Goal: Information Seeking & Learning: Learn about a topic

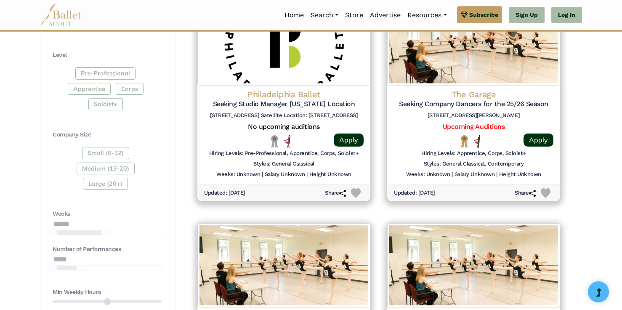
scroll to position [353, 0]
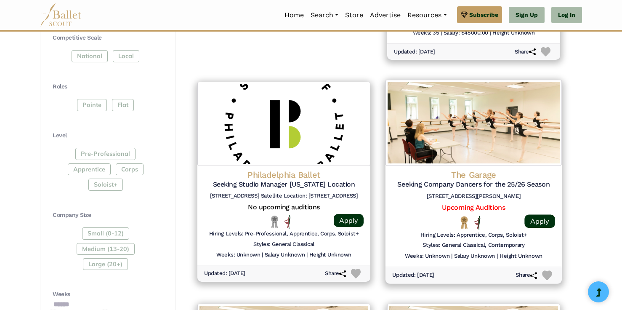
click at [448, 108] on img at bounding box center [473, 123] width 176 height 86
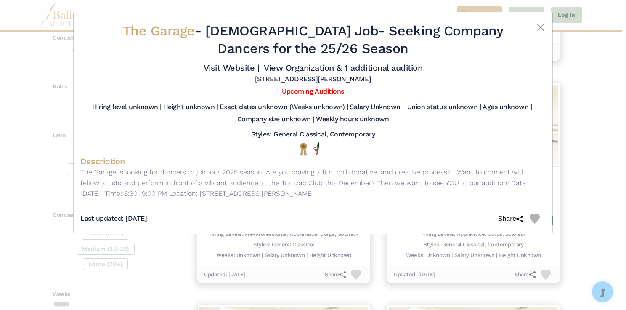
click at [564, 94] on div "The Garage - Full Time Job - Seeking Company Dancers for the 25/26 Season Visit…" at bounding box center [313, 155] width 626 height 310
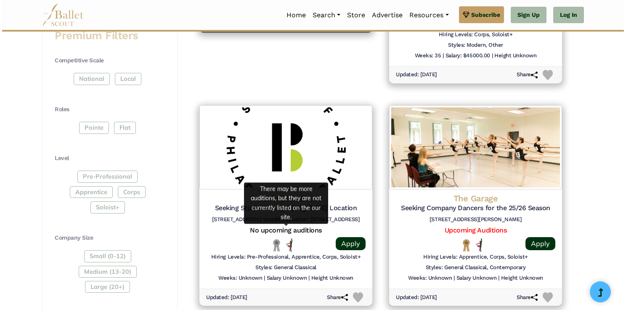
scroll to position [322, 0]
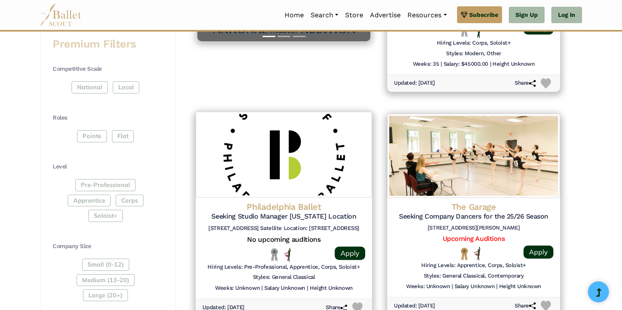
click at [300, 170] on img at bounding box center [284, 154] width 176 height 86
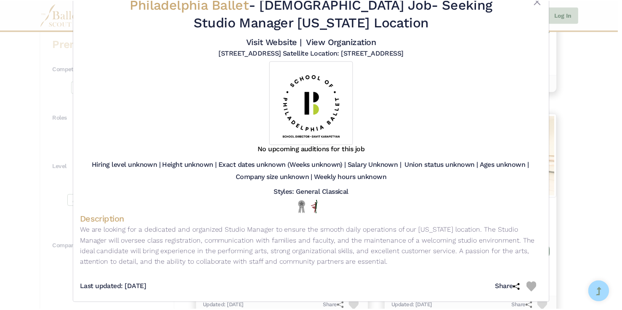
scroll to position [31, 0]
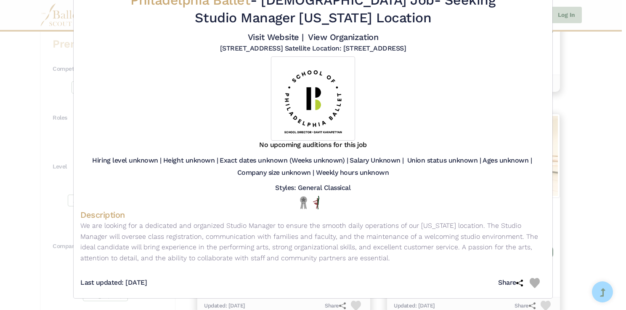
click at [602, 101] on div "Philadelphia Ballet - Full Time Job - Seeking Studio Manager New Jersey Locatio…" at bounding box center [313, 155] width 626 height 310
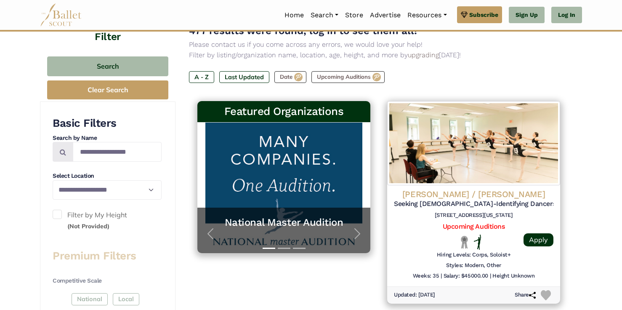
scroll to position [0, 0]
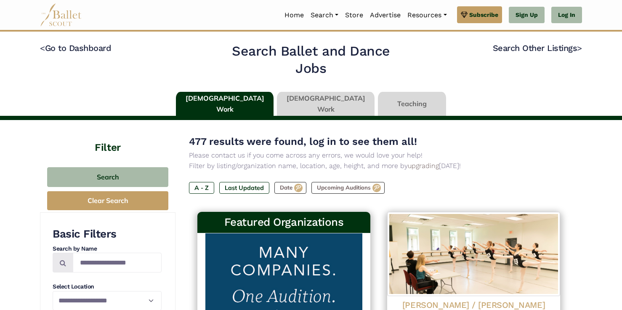
click at [319, 101] on link at bounding box center [326, 104] width 98 height 24
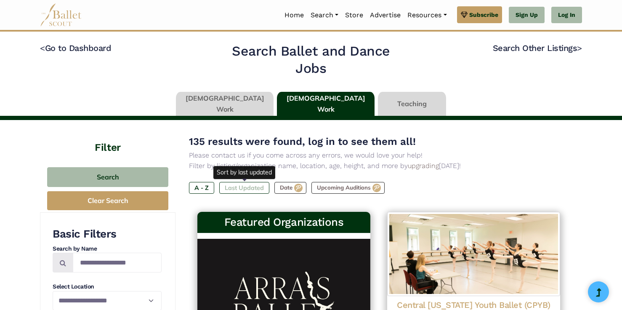
click at [259, 187] on label "Last Updated" at bounding box center [244, 188] width 50 height 12
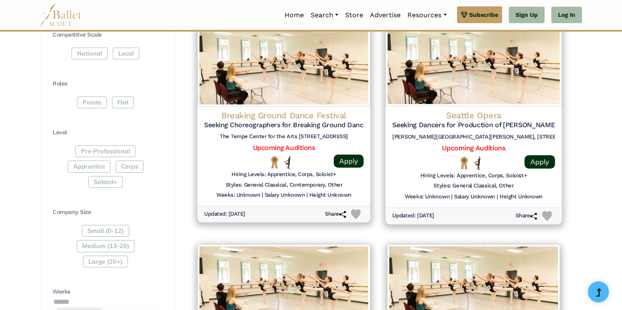
scroll to position [406, 0]
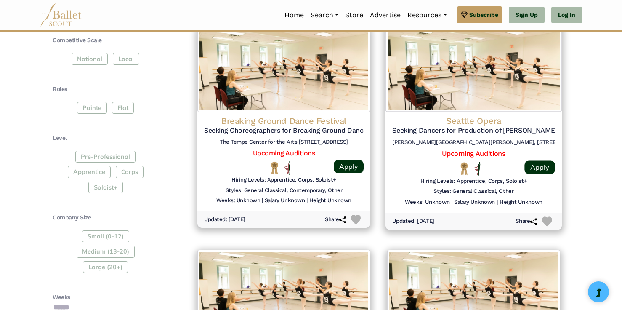
click at [496, 108] on img at bounding box center [473, 69] width 176 height 86
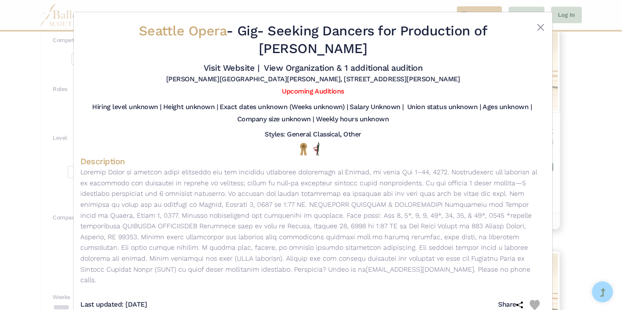
click at [590, 75] on div "Seattle Opera - Gig - Seeking Dancers for Production of Carmen Visit Website | …" at bounding box center [313, 155] width 626 height 310
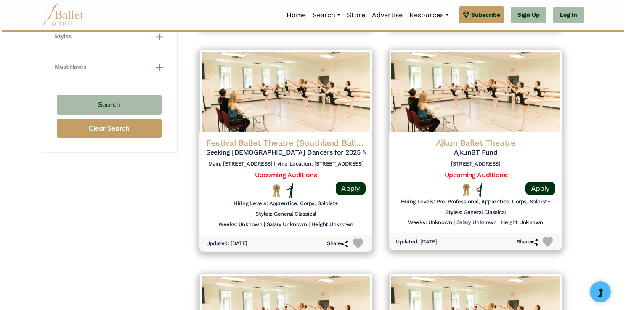
scroll to position [831, 0]
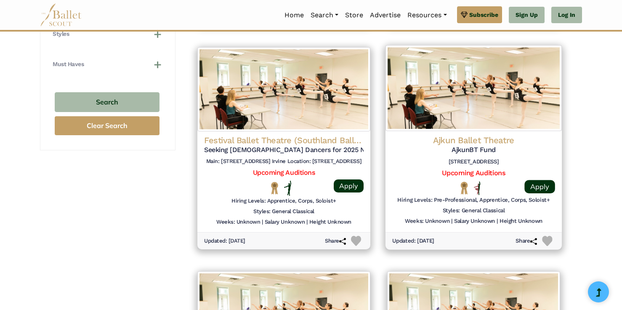
click at [494, 116] on img at bounding box center [473, 88] width 176 height 86
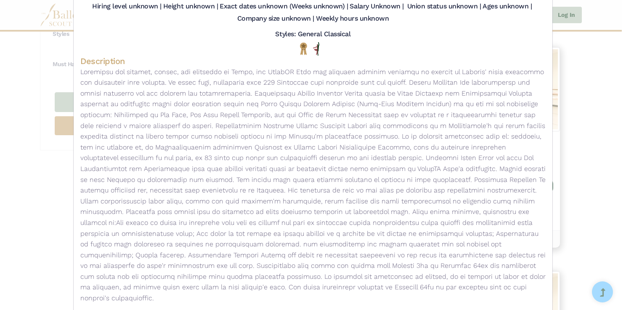
scroll to position [92, 0]
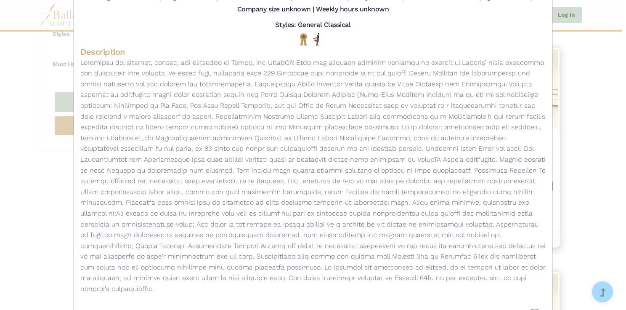
click at [609, 90] on div "Ajkun Ballet Theatre - Gig - AjkunBT Fund Visit Website | View Organization & 3…" at bounding box center [313, 155] width 626 height 310
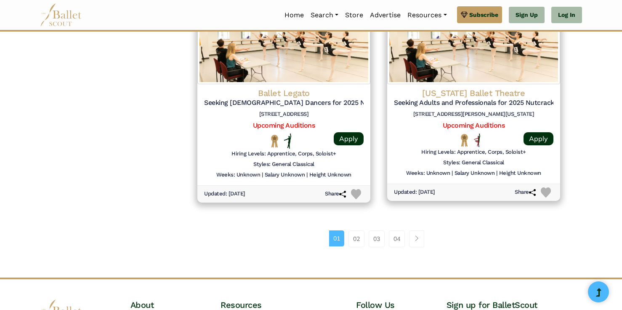
scroll to position [1107, 0]
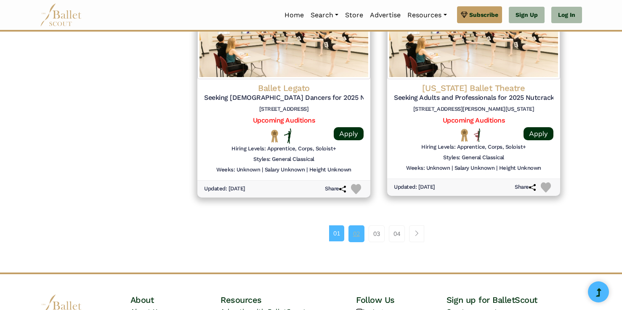
click at [357, 233] on link "02" at bounding box center [356, 233] width 16 height 17
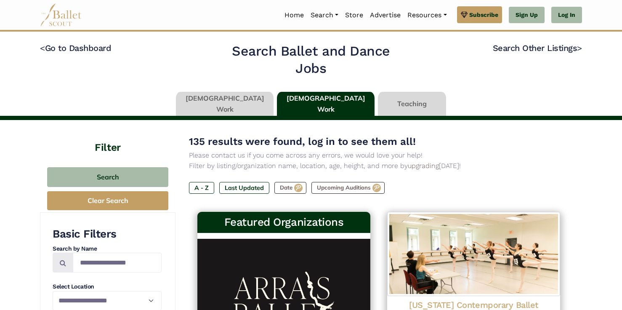
click at [383, 103] on link at bounding box center [412, 104] width 68 height 24
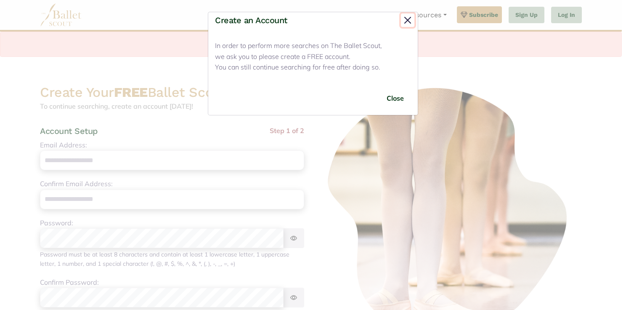
click at [406, 19] on button "Close" at bounding box center [407, 19] width 13 height 13
